Goal: Navigation & Orientation: Find specific page/section

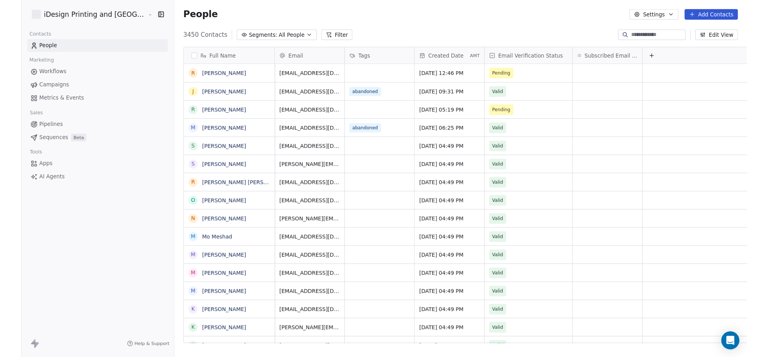
scroll to position [327, 625]
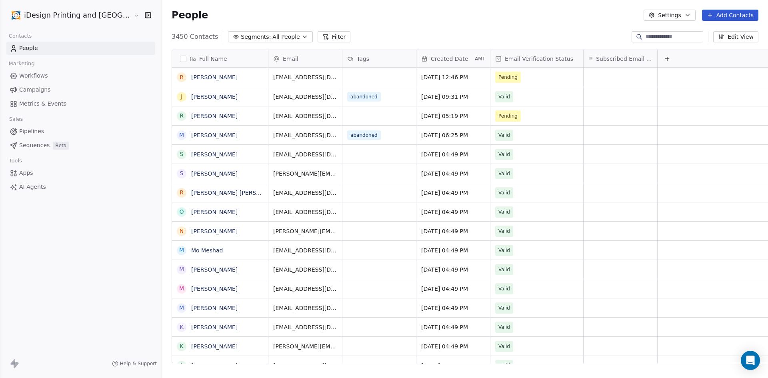
click at [30, 187] on span "AI Agents" at bounding box center [32, 187] width 27 height 8
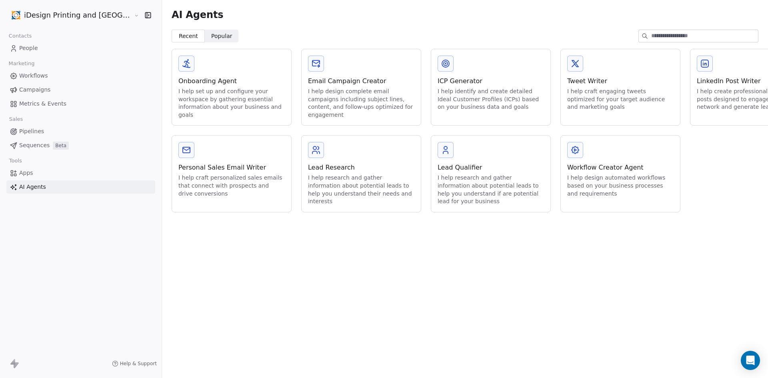
click at [28, 175] on span "Apps" at bounding box center [26, 173] width 14 height 8
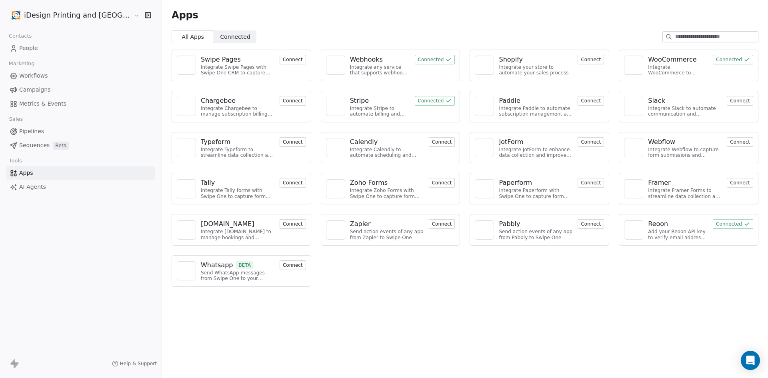
click at [372, 71] on div "Integrate any service that supports webhooks with Swipe One to capture and auto…" at bounding box center [380, 70] width 60 height 12
click at [415, 57] on button "Connected" at bounding box center [435, 60] width 40 height 10
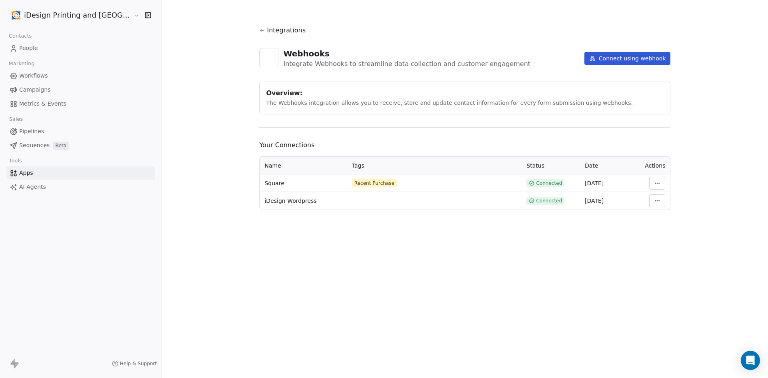
click at [52, 175] on link "Apps" at bounding box center [80, 172] width 149 height 13
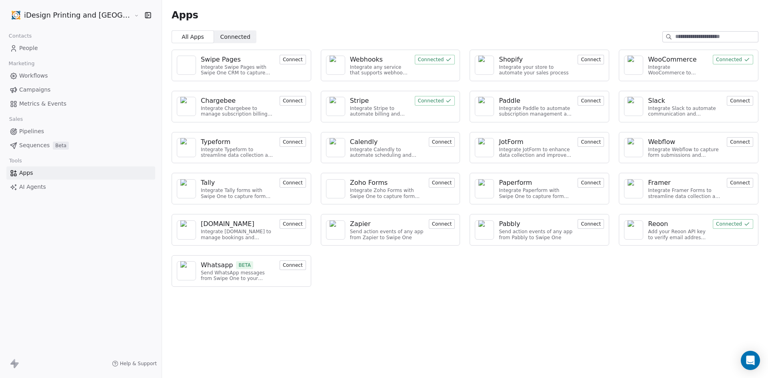
click at [220, 42] on span "Connected Connected" at bounding box center [235, 36] width 42 height 13
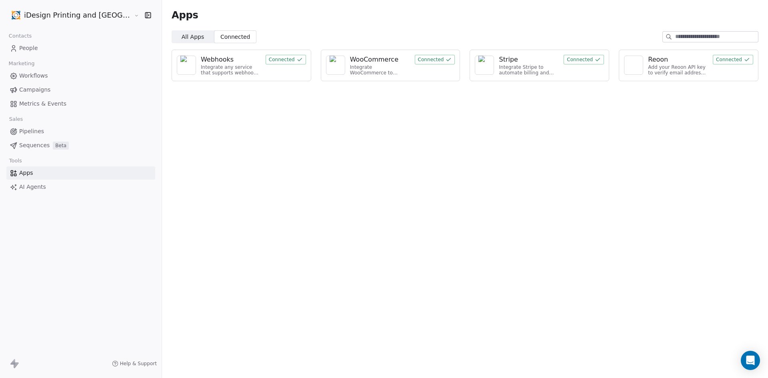
click at [206, 76] on div "Webhooks Integrate any service that supports webhooks with Swipe One to capture…" at bounding box center [242, 66] width 140 height 32
click at [201, 66] on div "Integrate any service that supports webhooks with Swipe One to capture and auto…" at bounding box center [231, 70] width 60 height 12
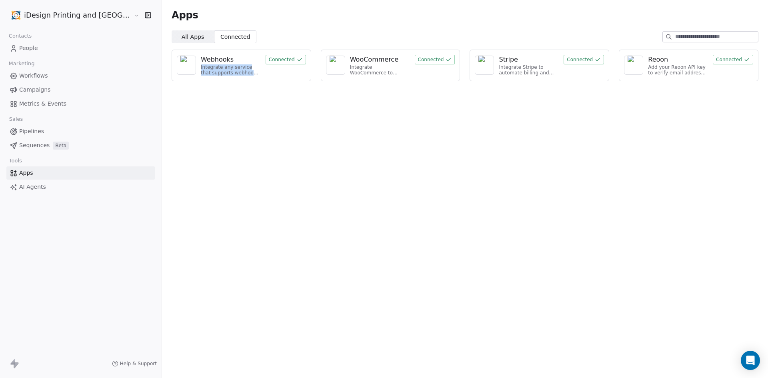
click at [225, 68] on div "Integrate any service that supports webhooks with Swipe One to capture and auto…" at bounding box center [231, 70] width 60 height 12
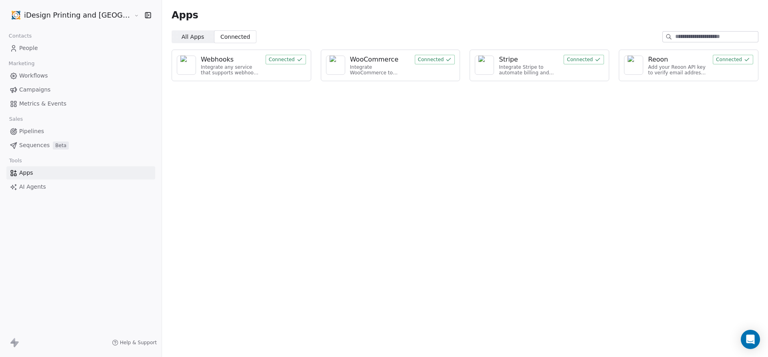
click at [182, 35] on span "All Apps" at bounding box center [193, 37] width 22 height 8
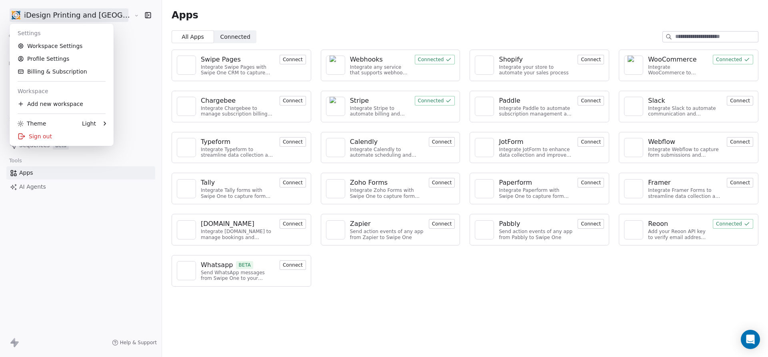
click at [56, 18] on html "iDesign Printing and Copy Center Contacts People Marketing Workflows Campaigns …" at bounding box center [384, 178] width 768 height 357
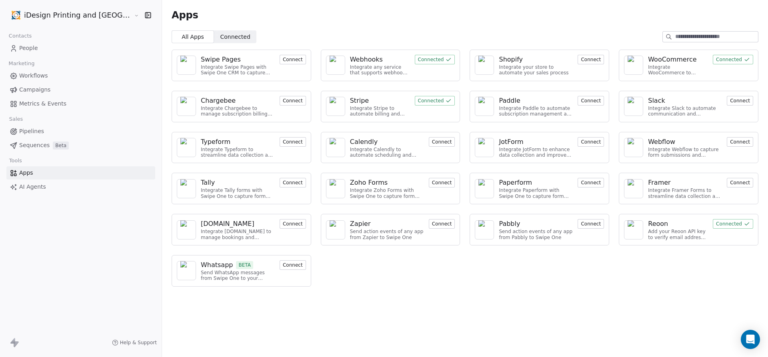
drag, startPoint x: 82, startPoint y: 215, endPoint x: 52, endPoint y: 170, distance: 53.5
click at [52, 170] on html "iDesign Printing and Copy Center Contacts People Marketing Workflows Campaigns …" at bounding box center [384, 178] width 768 height 357
click at [52, 170] on link "Apps" at bounding box center [80, 172] width 149 height 13
click at [375, 62] on div "Webhooks" at bounding box center [380, 60] width 60 height 10
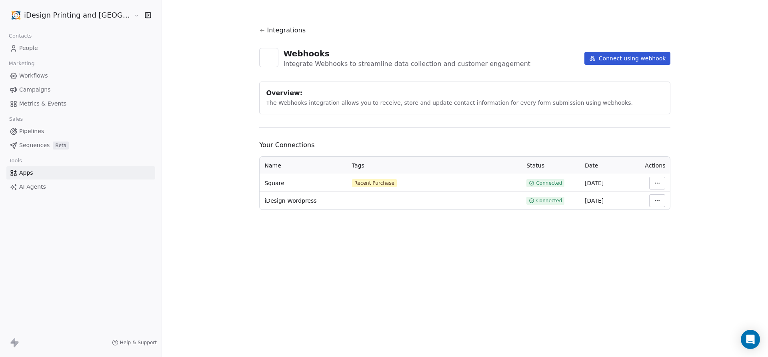
click at [24, 172] on span "Apps" at bounding box center [26, 173] width 14 height 8
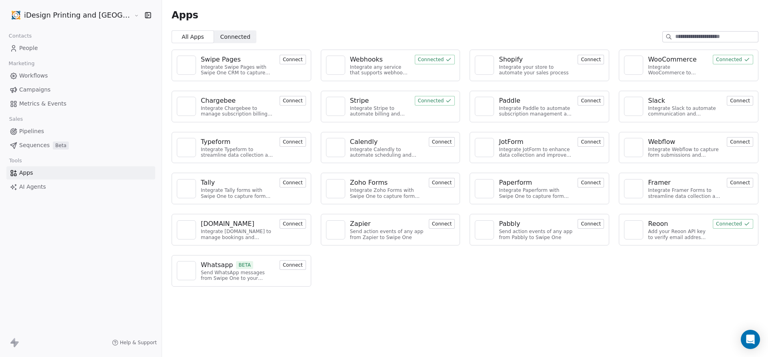
click at [351, 64] on div "Webhooks" at bounding box center [366, 60] width 33 height 10
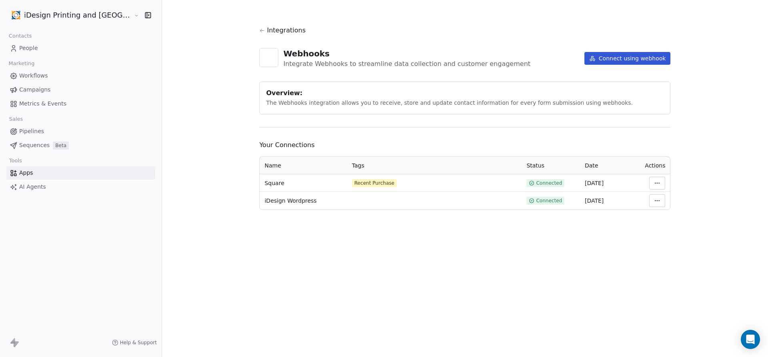
click at [275, 199] on span "iDesign Wordpress" at bounding box center [291, 201] width 52 height 8
click at [265, 184] on span "Square" at bounding box center [275, 183] width 20 height 8
click at [259, 33] on icon at bounding box center [262, 31] width 6 height 6
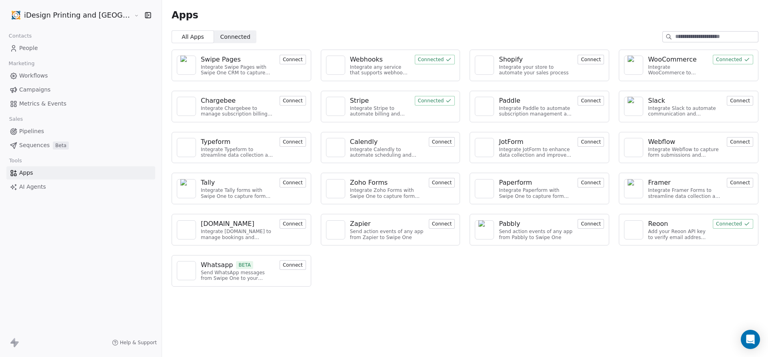
click at [46, 50] on link "People" at bounding box center [80, 48] width 149 height 13
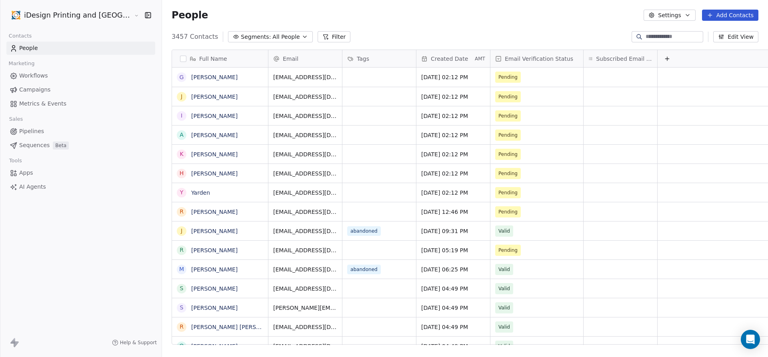
click at [531, 26] on div "People Settings Add Contacts" at bounding box center [465, 15] width 606 height 30
drag, startPoint x: 349, startPoint y: 301, endPoint x: 445, endPoint y: 207, distance: 134.4
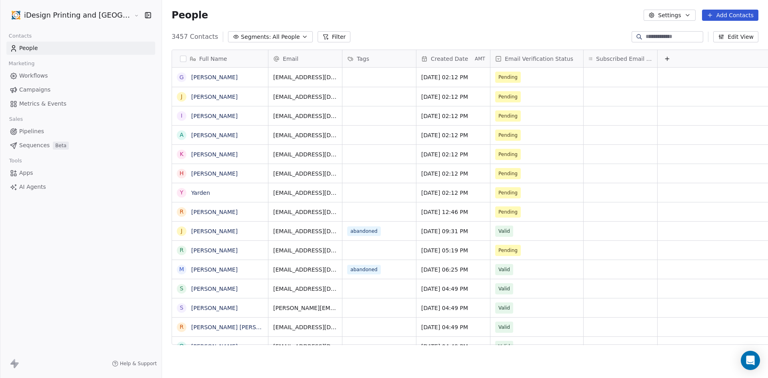
scroll to position [327, 625]
